Goal: Ask a question

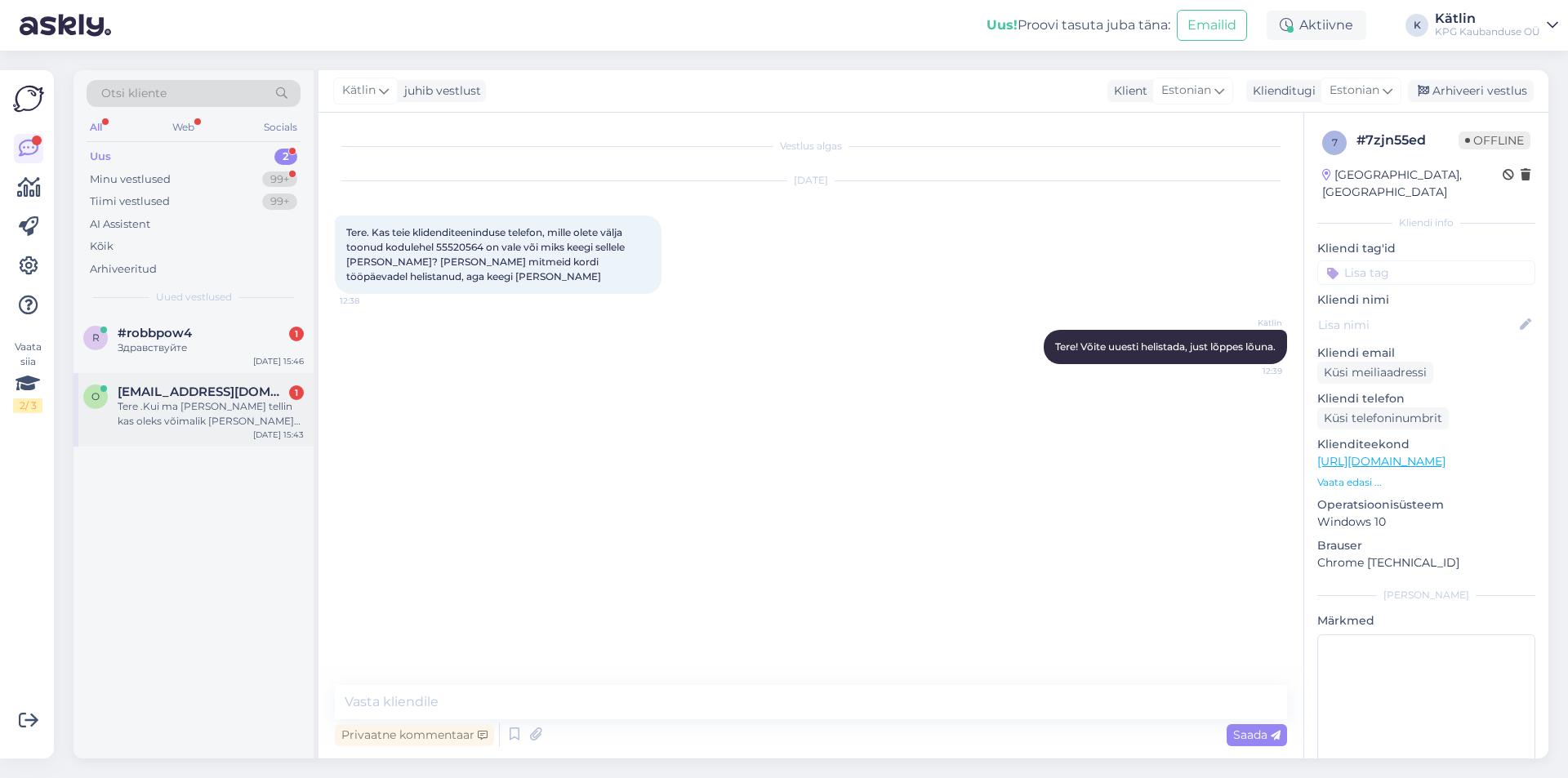
click at [180, 409] on div "Tere .Kui ma [PERSON_NAME] tellin kas oleks võimalik [PERSON_NAME] pakiautomaad…" at bounding box center [211, 414] width 186 height 30
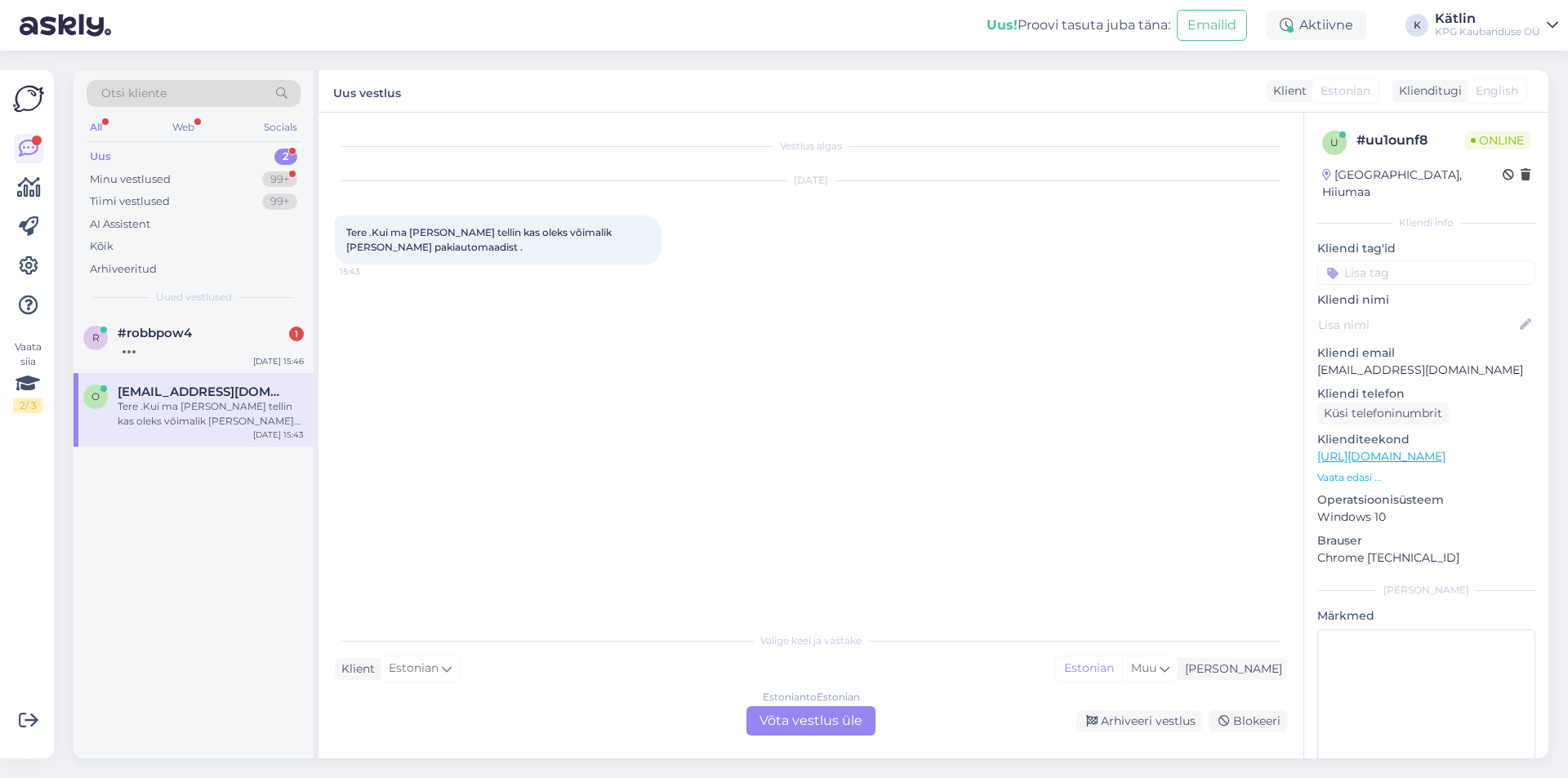
click at [798, 721] on div "Estonian to Estonian Võta vestlus üle" at bounding box center [811, 720] width 129 height 30
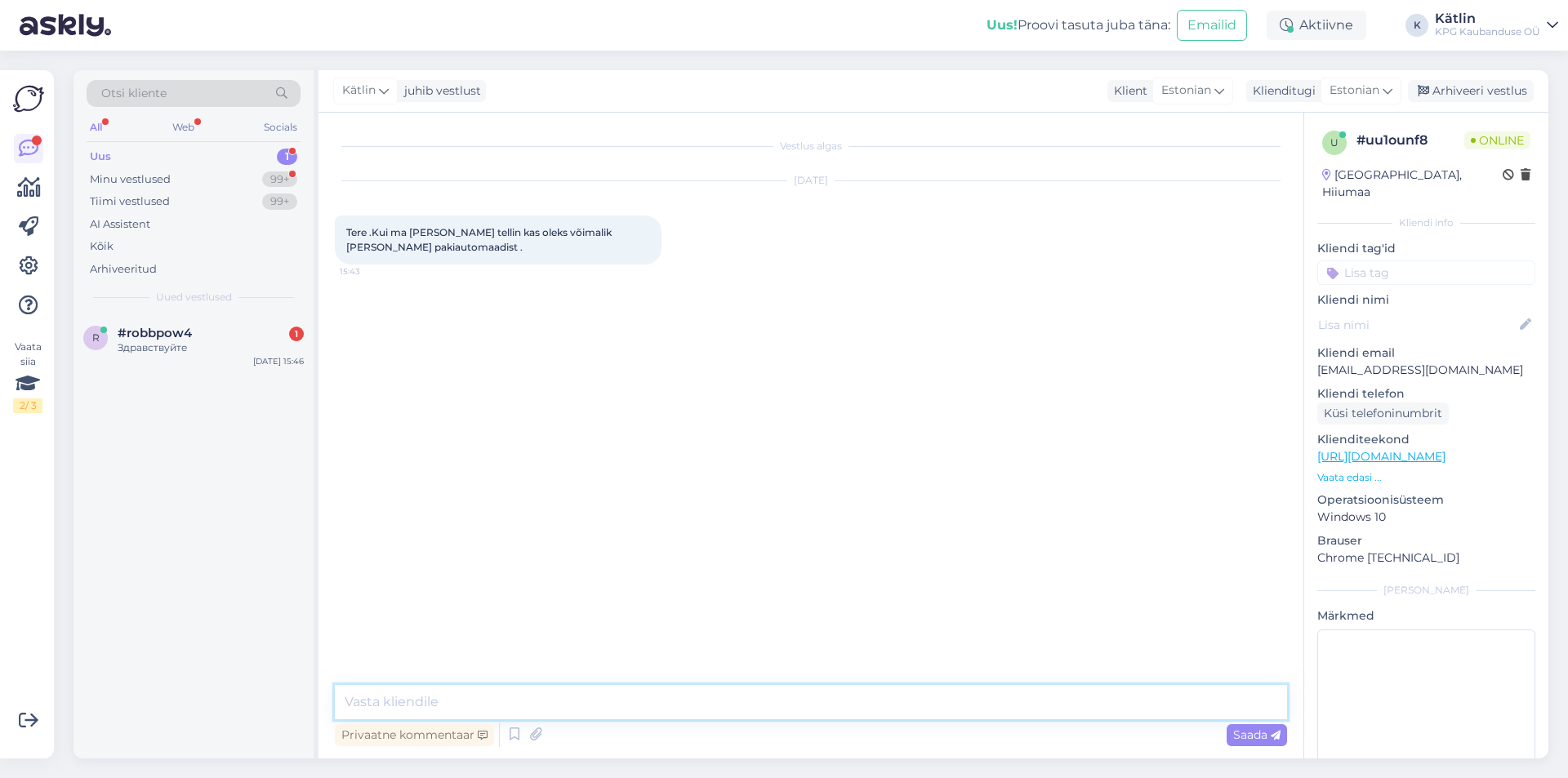
click at [769, 697] on textarea at bounding box center [811, 702] width 953 height 34
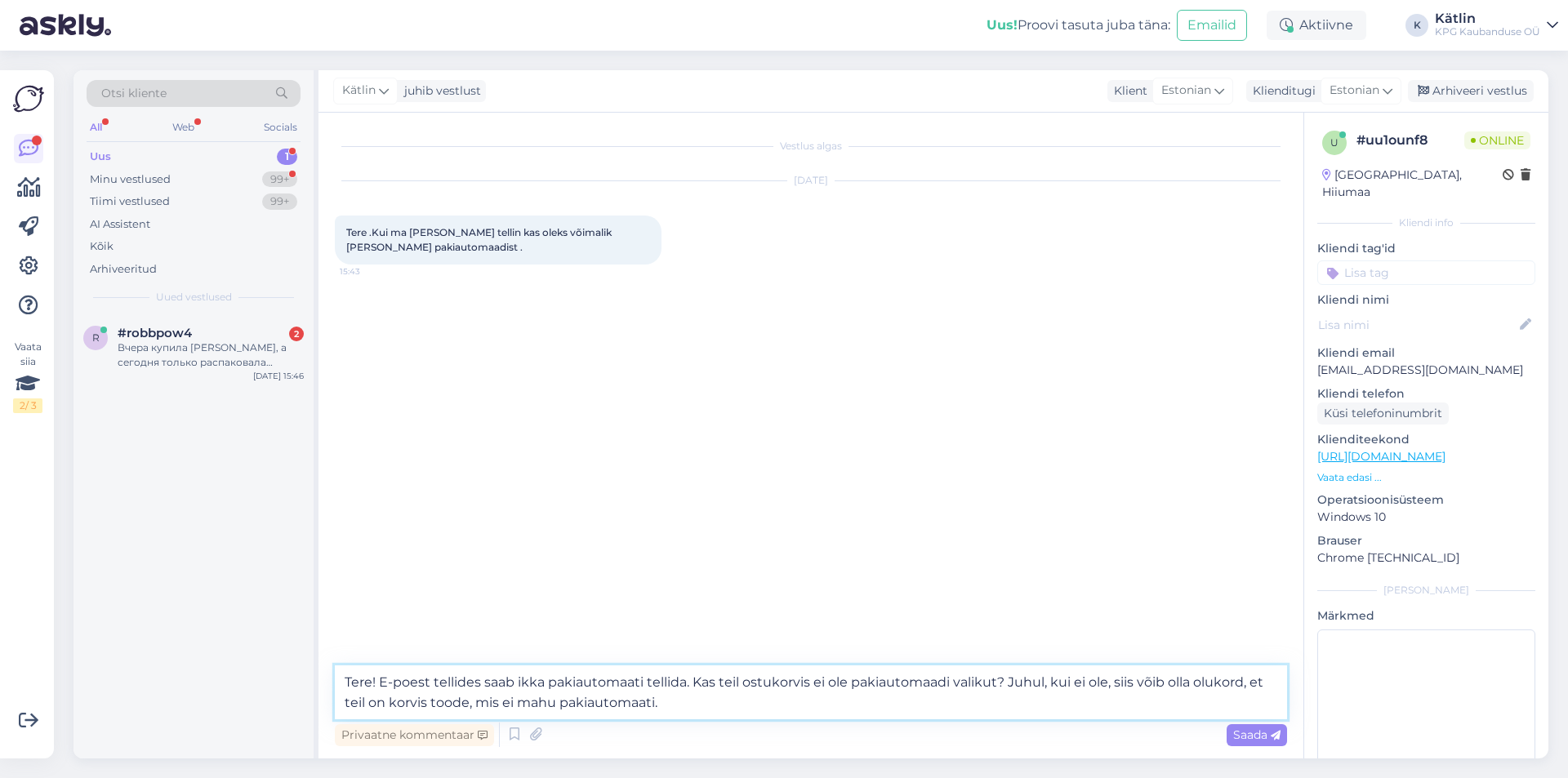
type textarea "Tere! E-poest tellides saab ikka pakiautomaati tellida. Kas teil ostukorvis ei …"
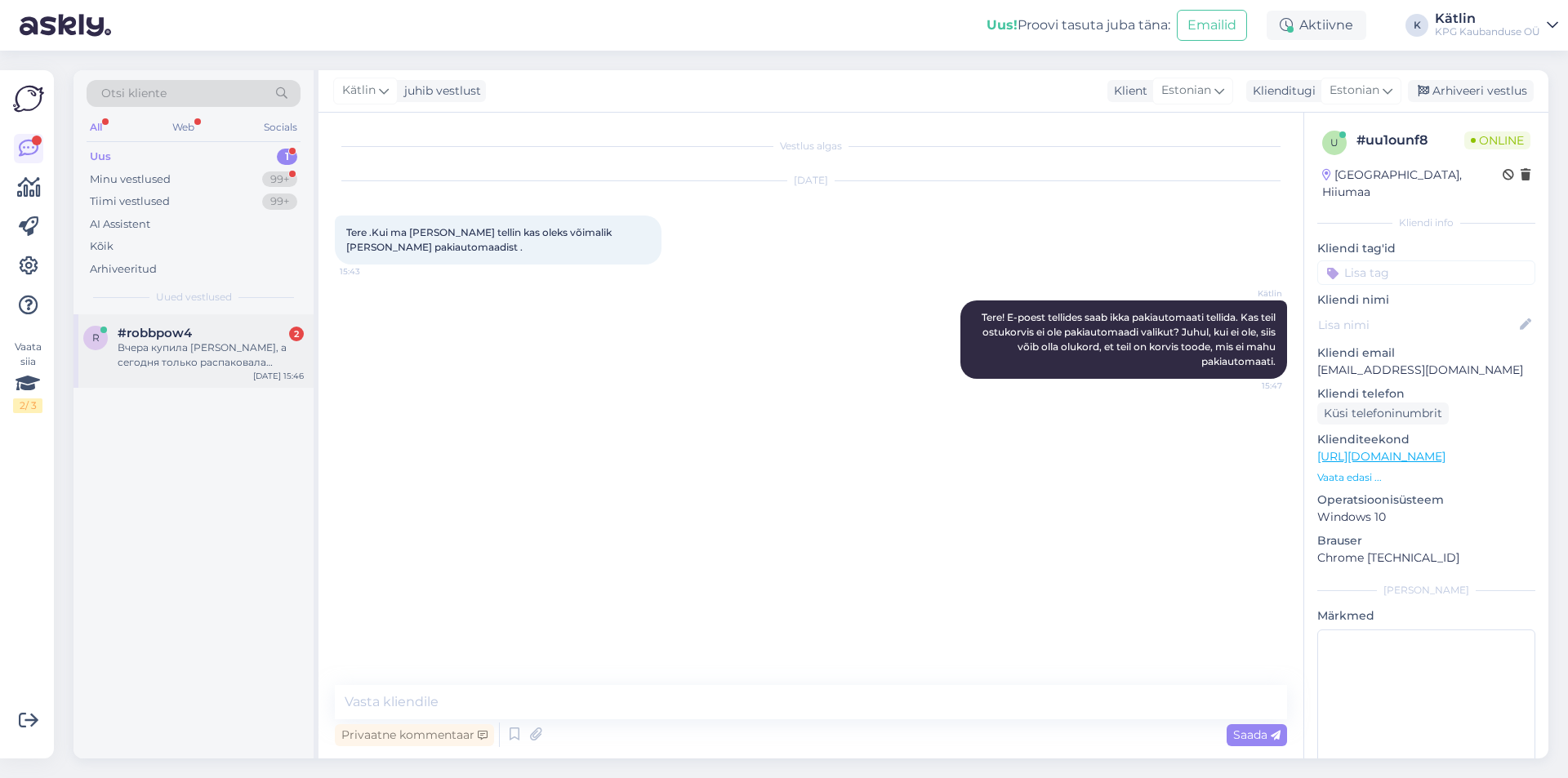
click at [237, 359] on div "Вчера купила [PERSON_NAME], а сегодня только распаковала проверить и оказалось …" at bounding box center [211, 355] width 186 height 30
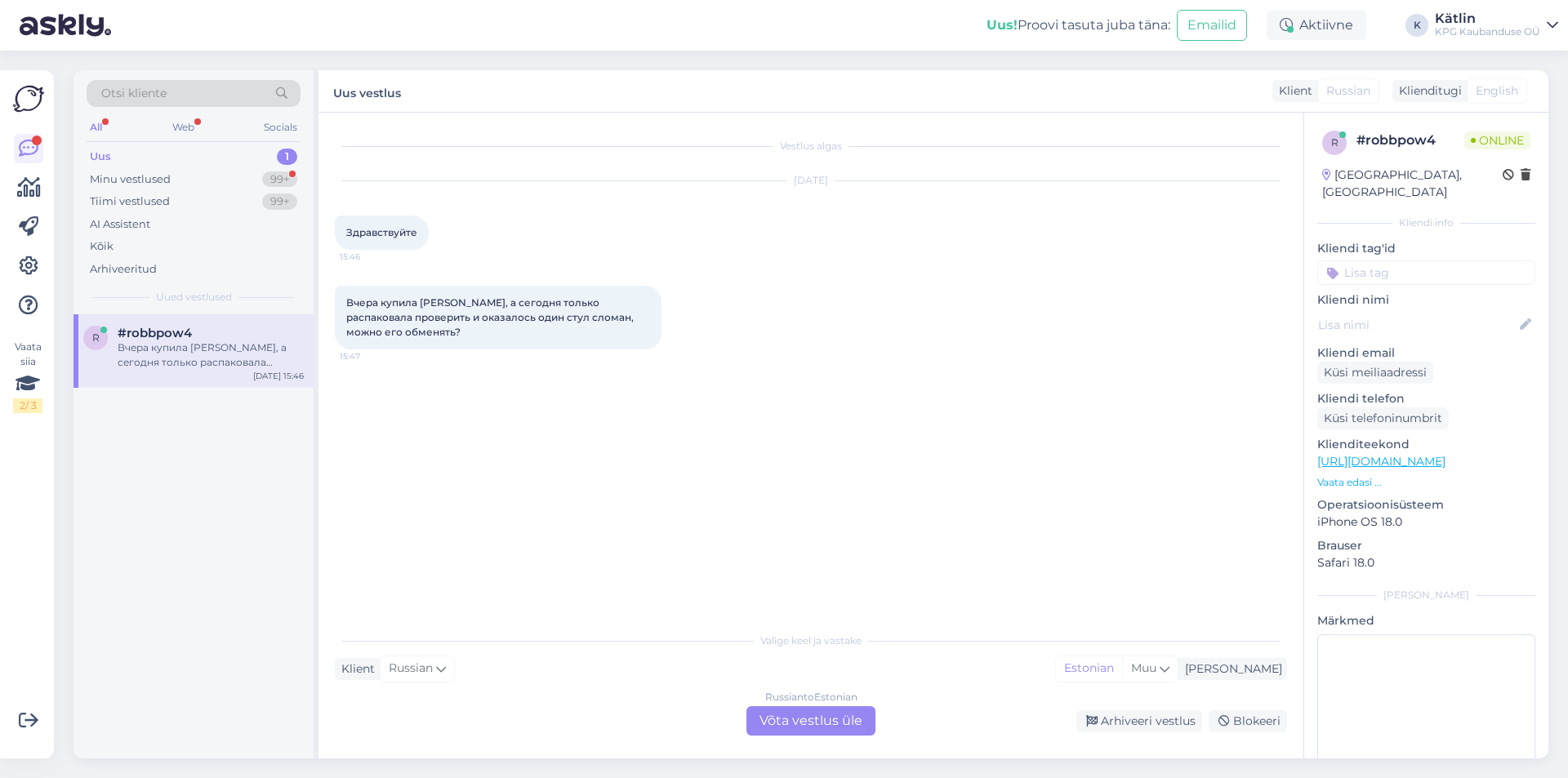
click at [789, 723] on div "Russian to Estonian Võta vestlus üle" at bounding box center [811, 720] width 129 height 30
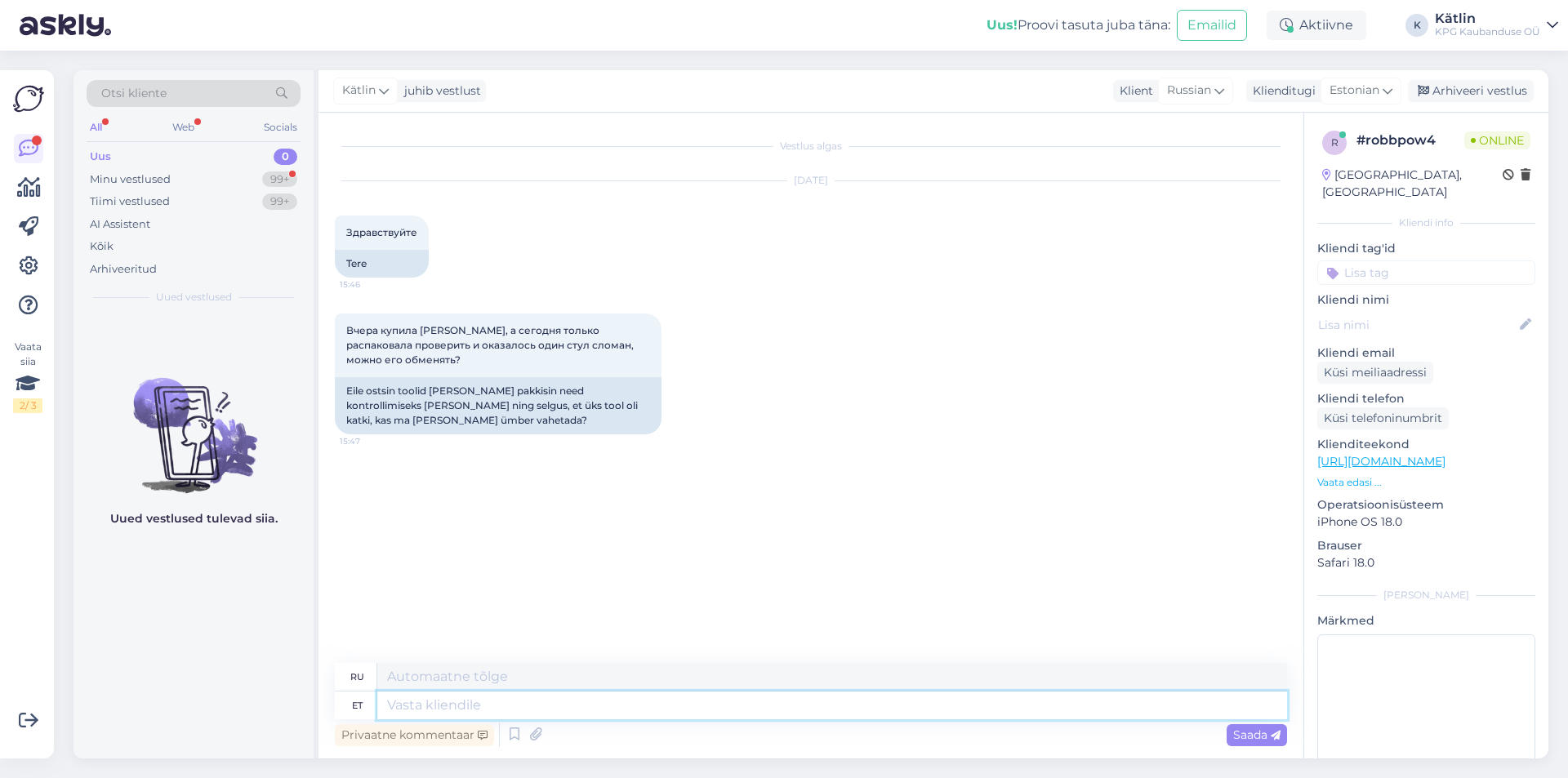
click at [420, 704] on textarea at bounding box center [831, 705] width 909 height 28
type textarea "R"
type textarea "Tere!"
type textarea "Привет!"
type textarea "Tere! Jah, [GEOGRAPHIC_DATA]"
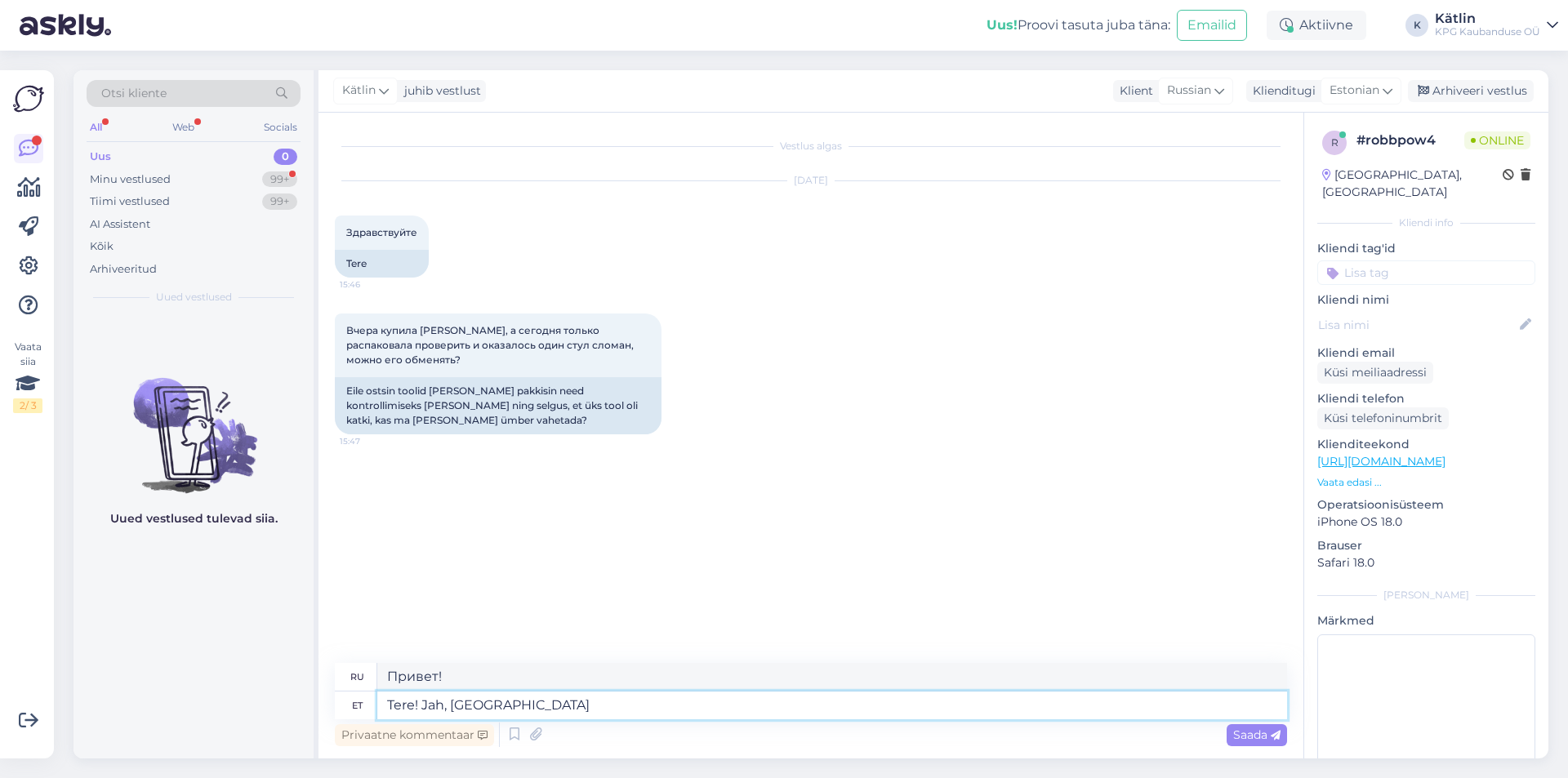
type textarea "Привет! Да,"
type textarea "Tere! Jah, palun"
type textarea "Здравствуйте! Да, пожалуйста."
type textarea "Tere! [GEOGRAPHIC_DATA], palun pöörduga"
type textarea "Здравствуйте! Да, свяжитесь со мной."
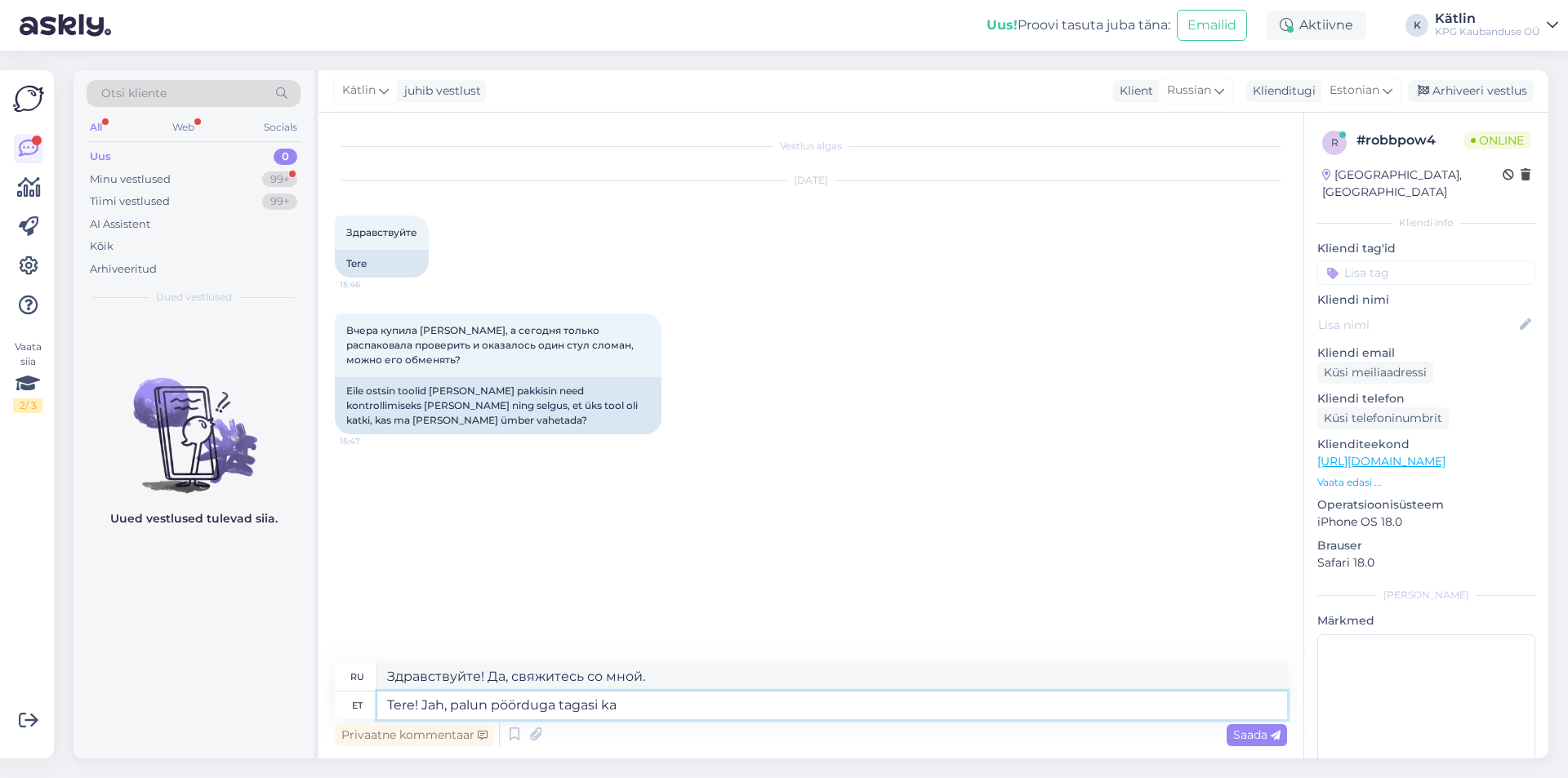
type textarea "Tere! Jah, palun pöörduga tagasi kau"
type textarea "Здравствуйте! Да, пожалуйста, перезвоните мне."
type textarea "Tere! Jah, palun pöörduga tagasi kauplusesse."
type textarea "Здравствуйте! Да, пожалуйста, верните в магазин."
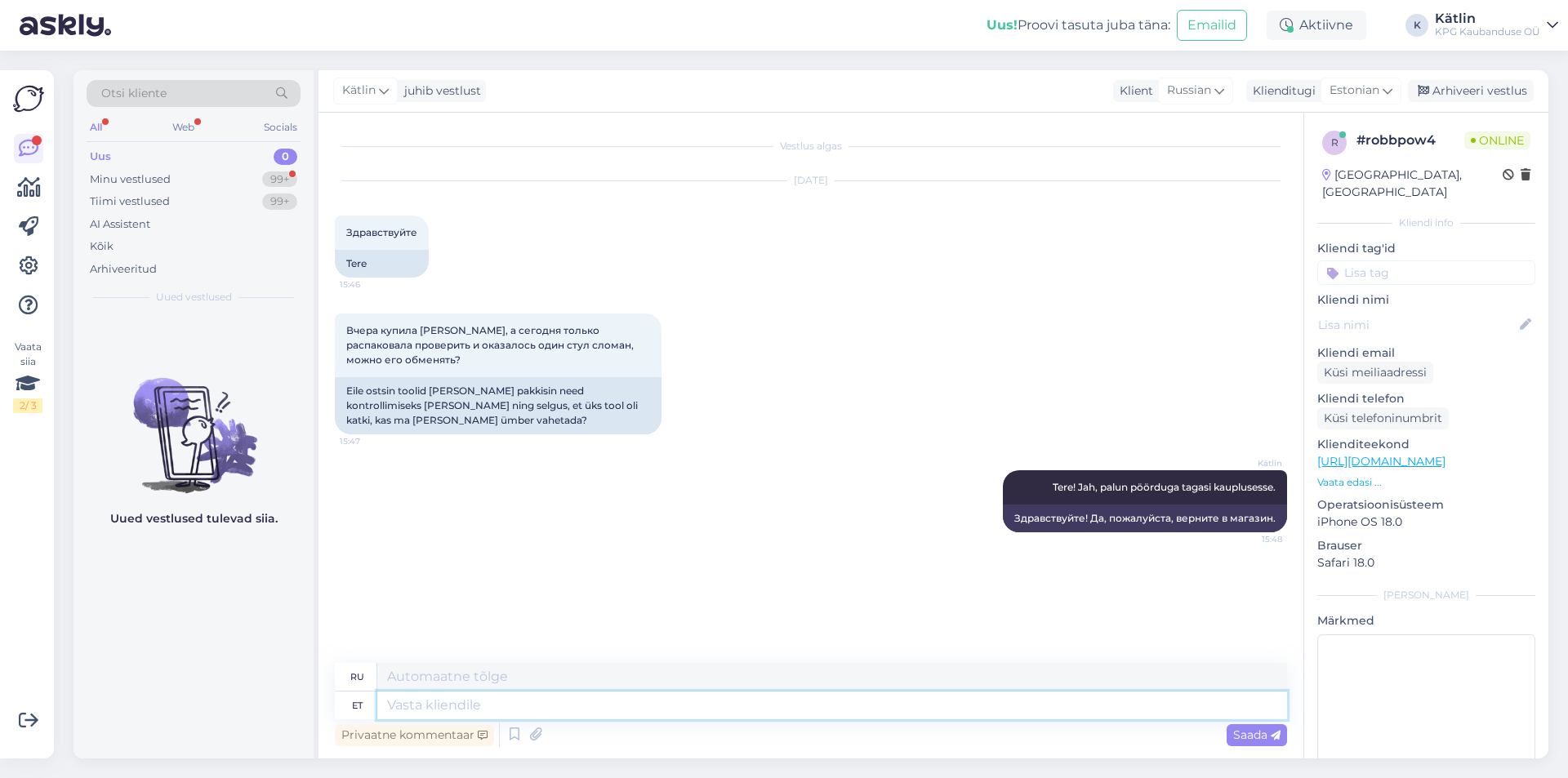
click at [575, 702] on textarea at bounding box center [831, 705] width 909 height 28
click at [427, 699] on textarea at bounding box center [831, 705] width 909 height 28
